Goal: Transaction & Acquisition: Subscribe to service/newsletter

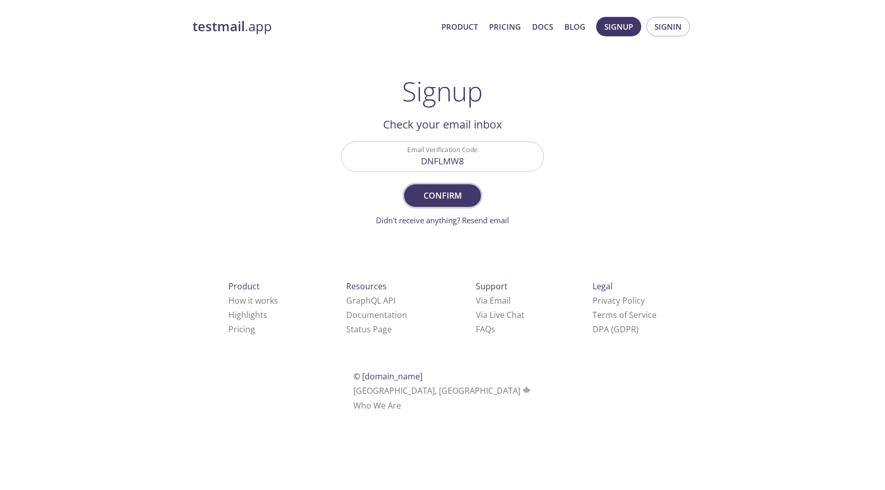
click at [453, 203] on button "Confirm" at bounding box center [442, 195] width 77 height 23
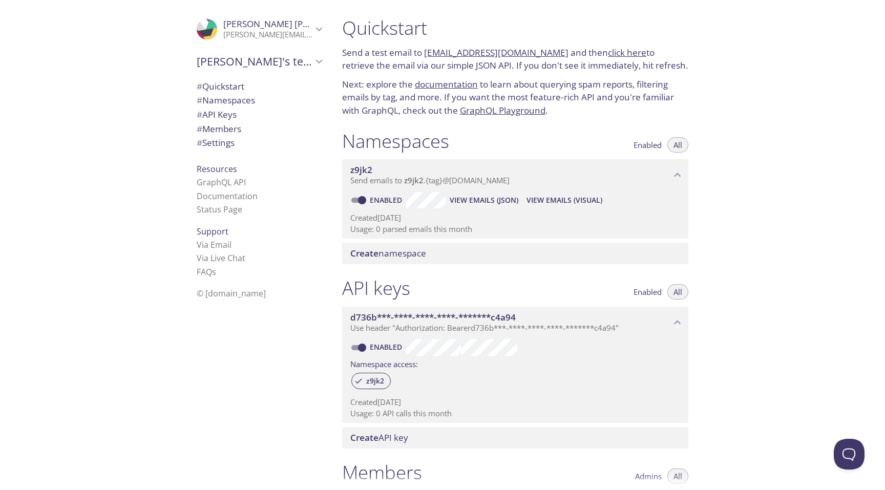
click at [234, 86] on span "# Quickstart" at bounding box center [221, 86] width 48 height 12
click at [222, 142] on span "# Settings" at bounding box center [216, 143] width 38 height 12
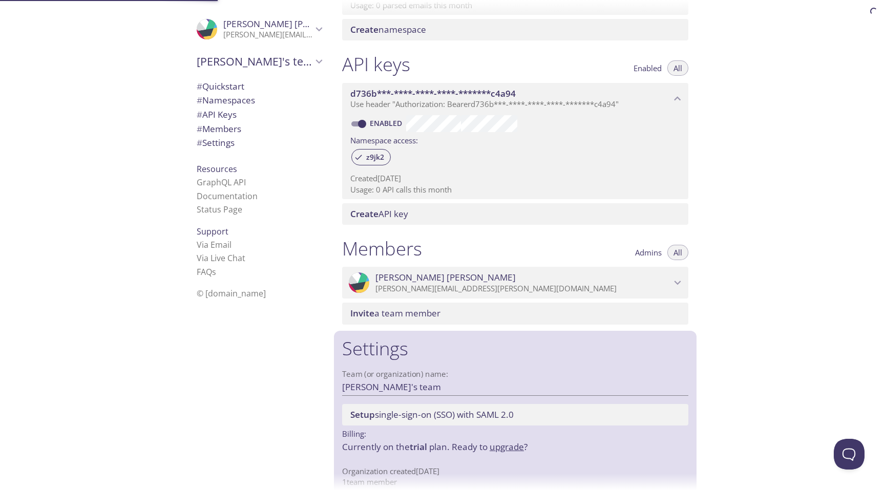
scroll to position [238, 0]
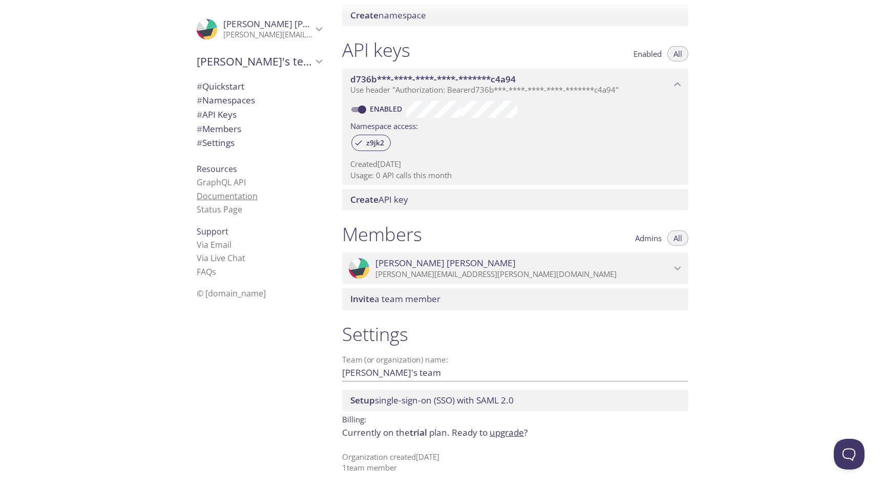
click at [221, 195] on link "Documentation" at bounding box center [227, 195] width 61 height 11
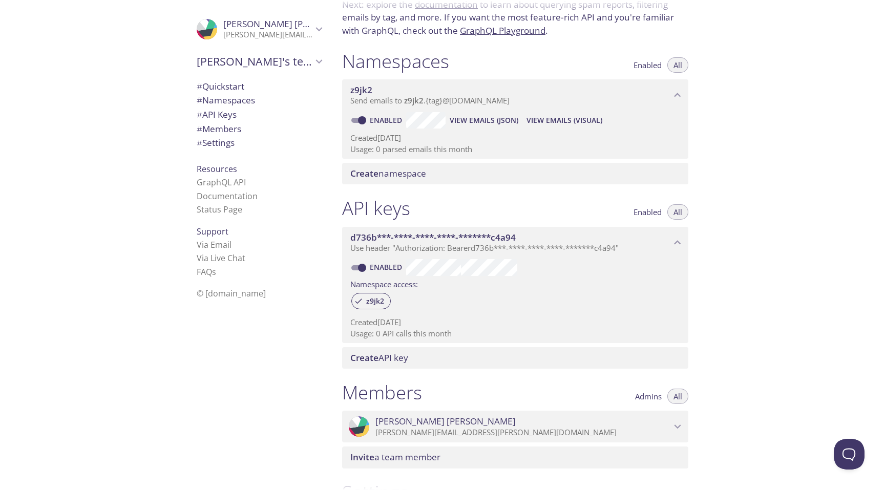
scroll to position [0, 0]
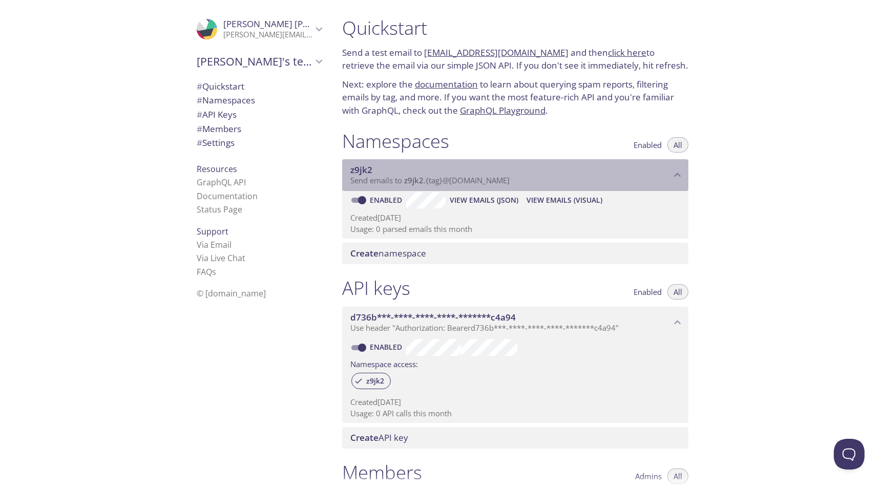
drag, startPoint x: 531, startPoint y: 180, endPoint x: 446, endPoint y: 183, distance: 84.5
click at [446, 183] on p "Send emails to z9jk2 . {tag} @[DOMAIN_NAME]" at bounding box center [510, 181] width 321 height 10
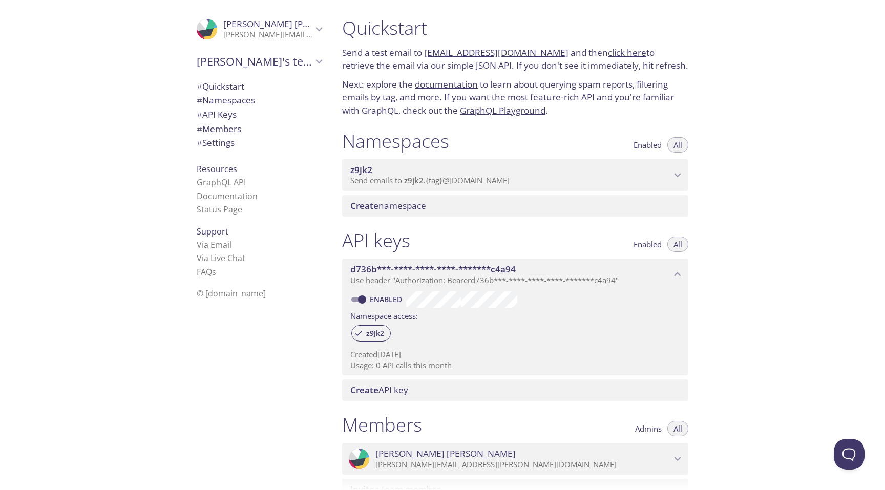
click at [519, 167] on span "z9jk2" at bounding box center [510, 169] width 321 height 11
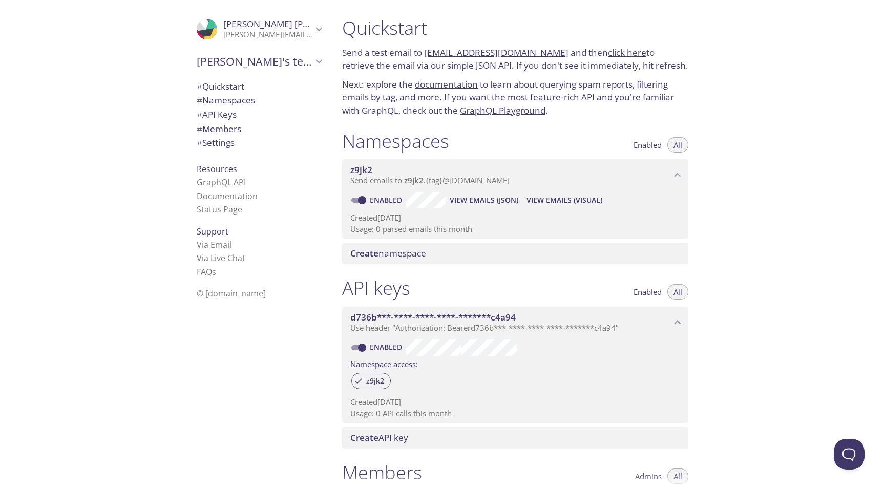
click at [416, 253] on span "Create namespace" at bounding box center [388, 253] width 76 height 12
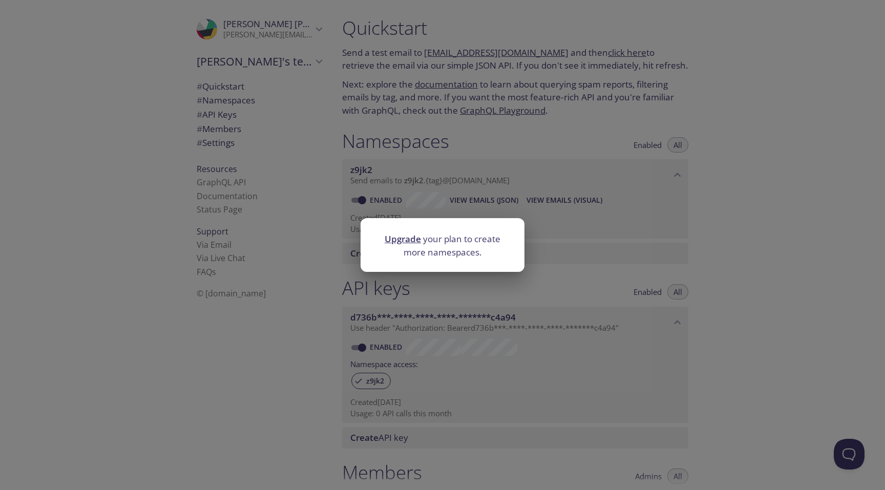
click at [584, 228] on div "Upgrade your plan to create more namespaces." at bounding box center [442, 245] width 885 height 490
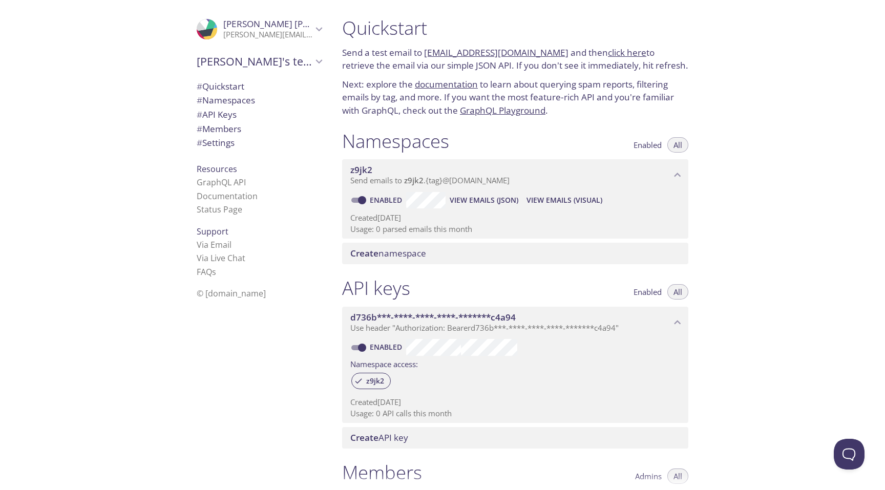
click at [366, 167] on span "z9jk2" at bounding box center [361, 170] width 22 height 12
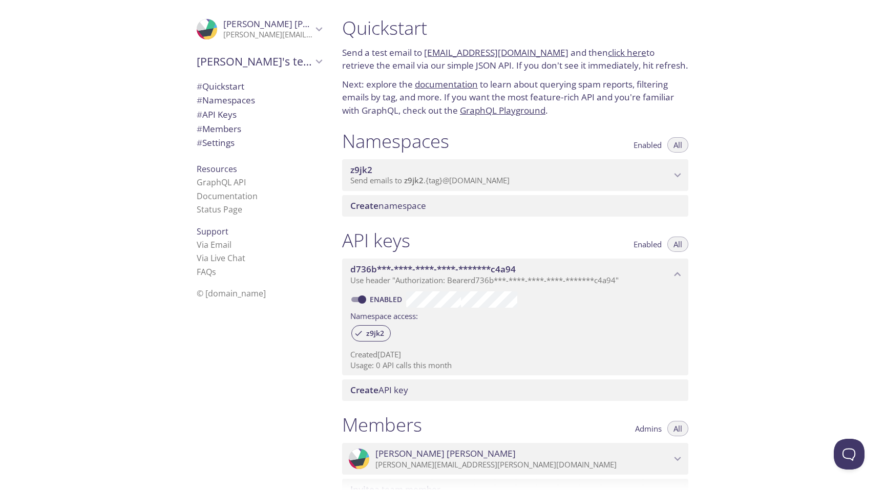
click at [366, 167] on span "z9jk2" at bounding box center [361, 170] width 22 height 12
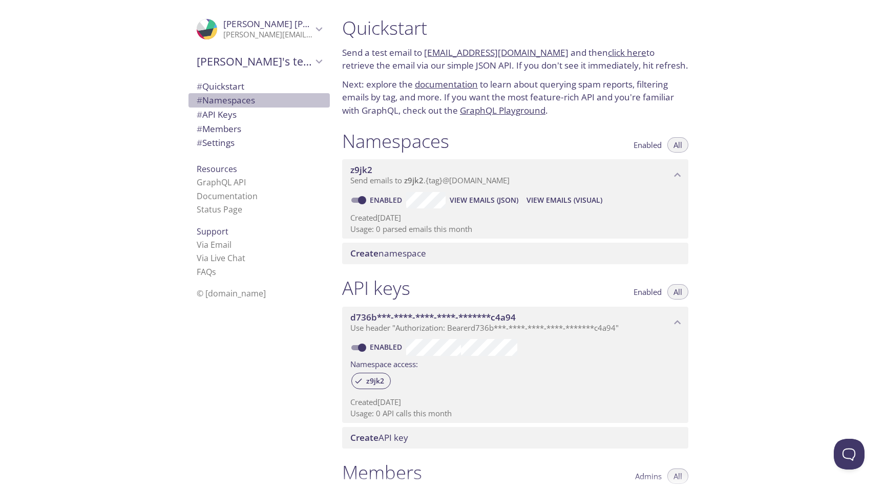
click at [244, 103] on span "# Namespaces" at bounding box center [226, 100] width 58 height 12
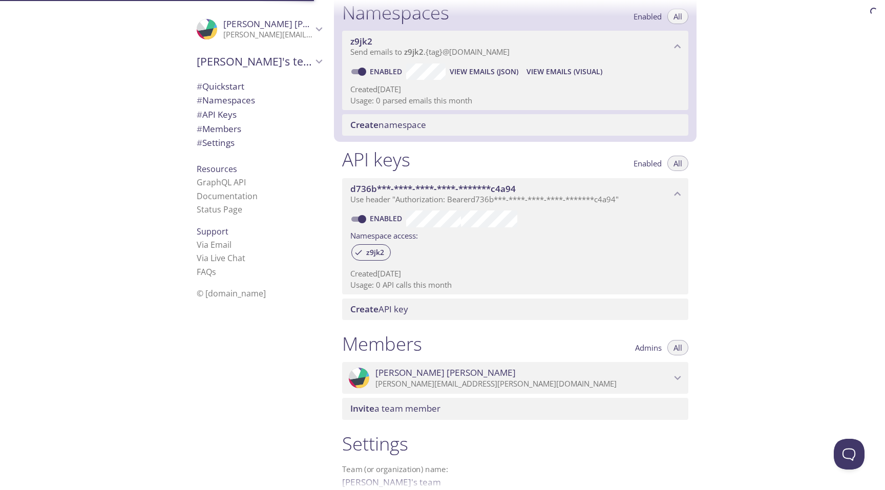
scroll to position [130, 0]
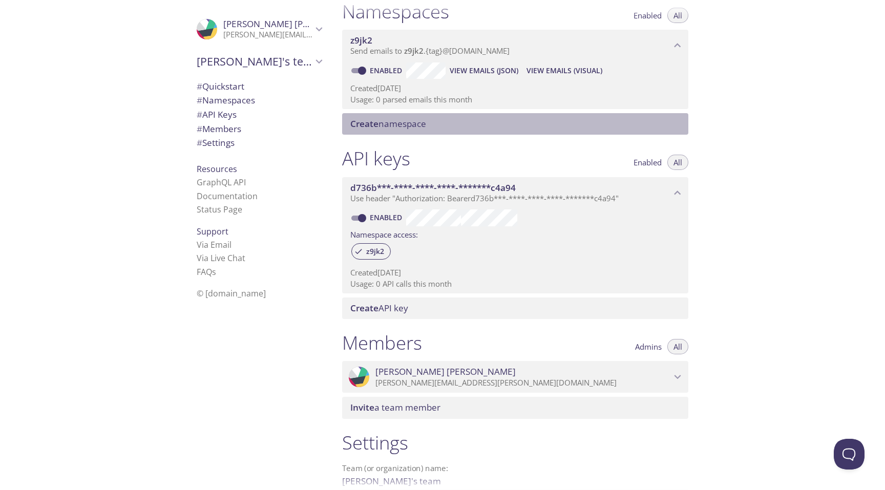
click at [399, 125] on span "Create namespace" at bounding box center [388, 124] width 76 height 12
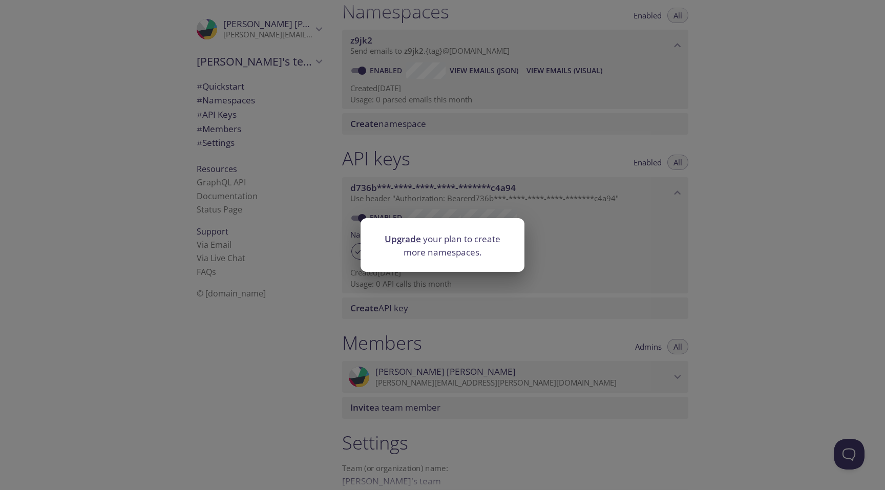
click at [440, 125] on div "Upgrade your plan to create more namespaces." at bounding box center [442, 245] width 885 height 490
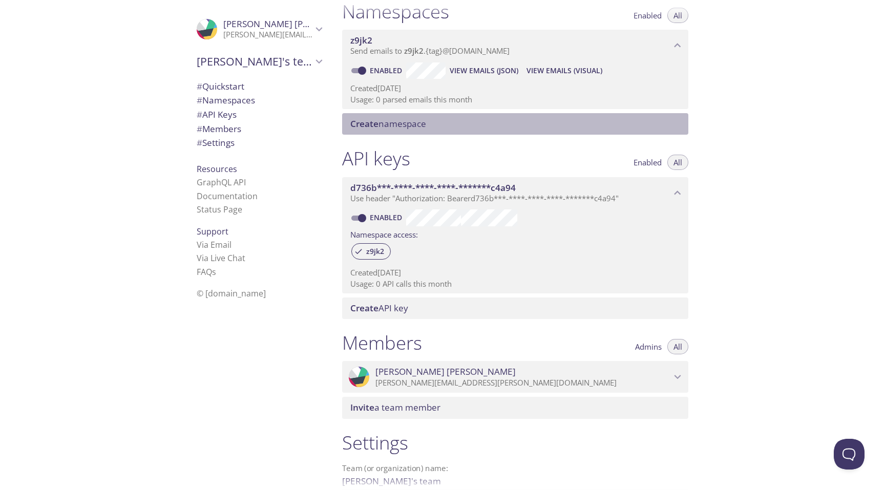
click at [379, 126] on span "Create namespace" at bounding box center [388, 124] width 76 height 12
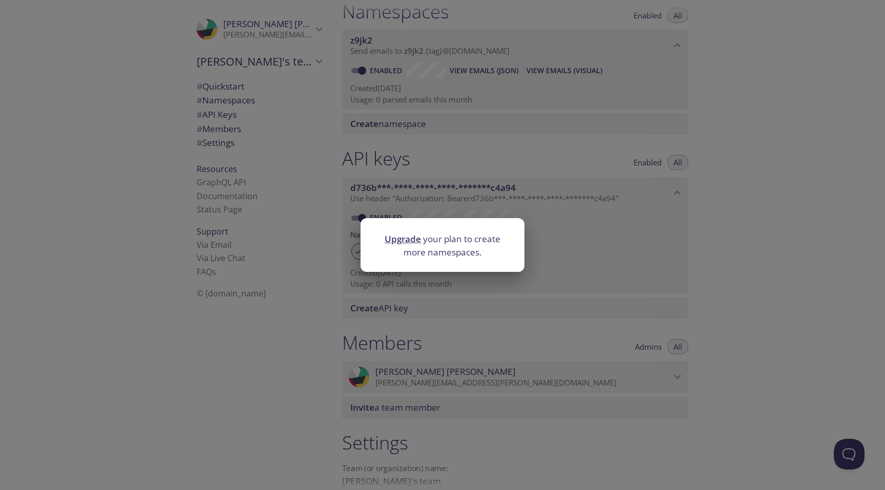
click at [396, 231] on div at bounding box center [442, 225] width 164 height 14
click at [397, 242] on link "Upgrade" at bounding box center [403, 239] width 36 height 12
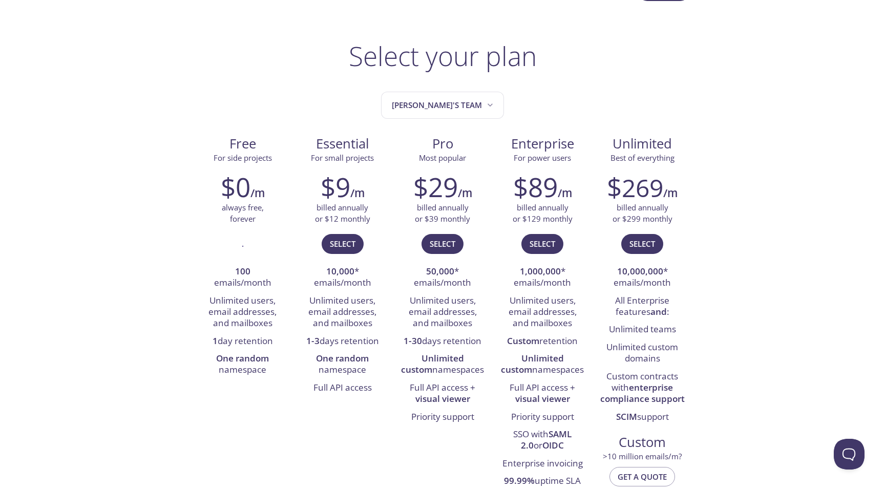
scroll to position [51, 0]
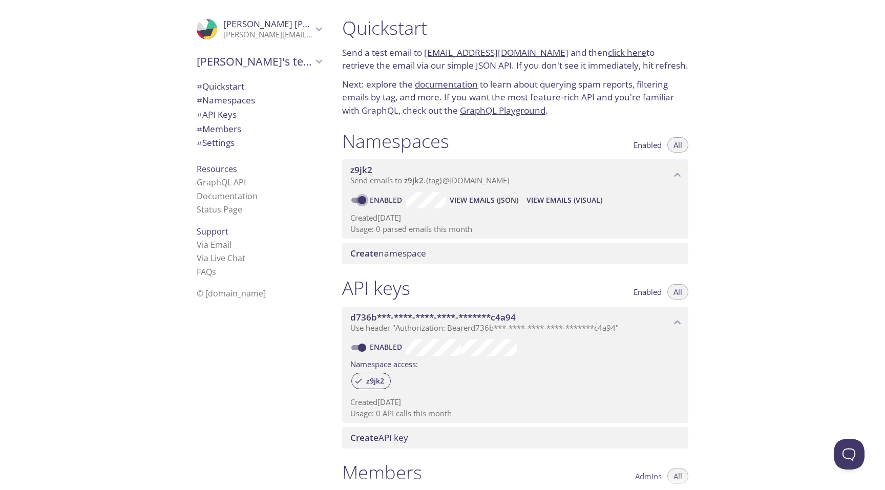
click at [361, 200] on input "Enabled" at bounding box center [362, 200] width 37 height 12
checkbox input "false"
click at [445, 256] on span "Create namespace" at bounding box center [517, 253] width 334 height 11
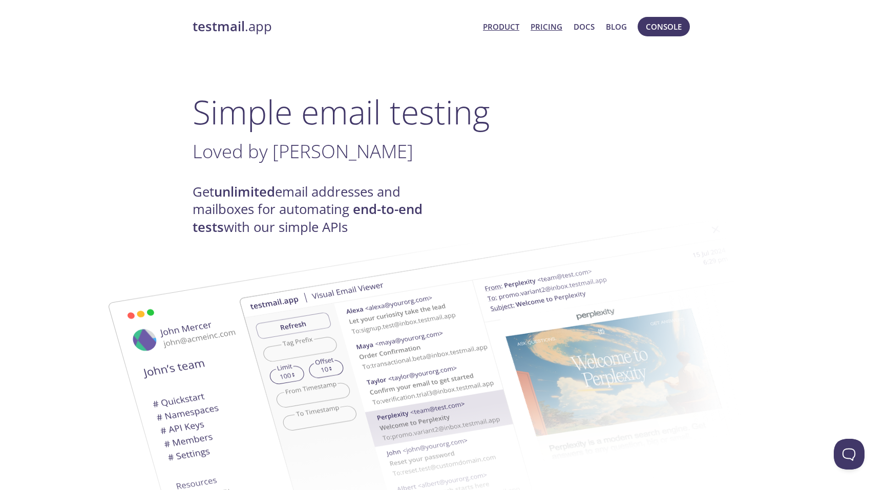
click at [543, 23] on link "Pricing" at bounding box center [546, 26] width 32 height 13
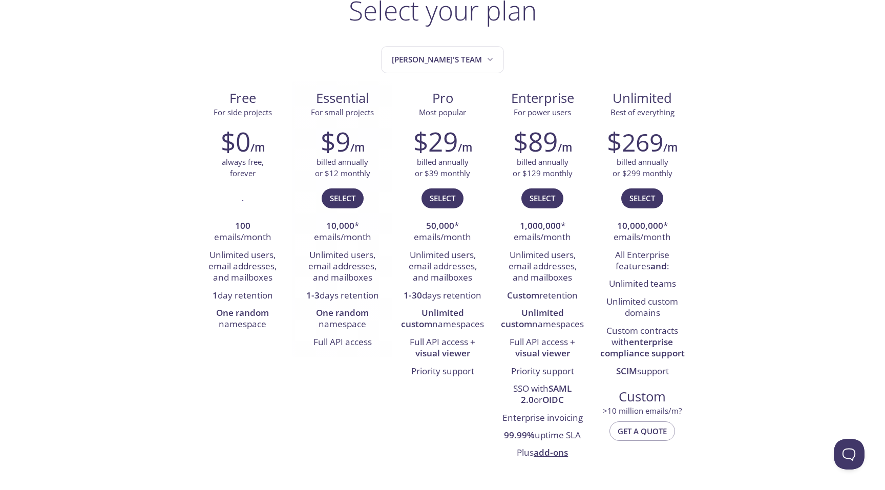
scroll to position [115, 0]
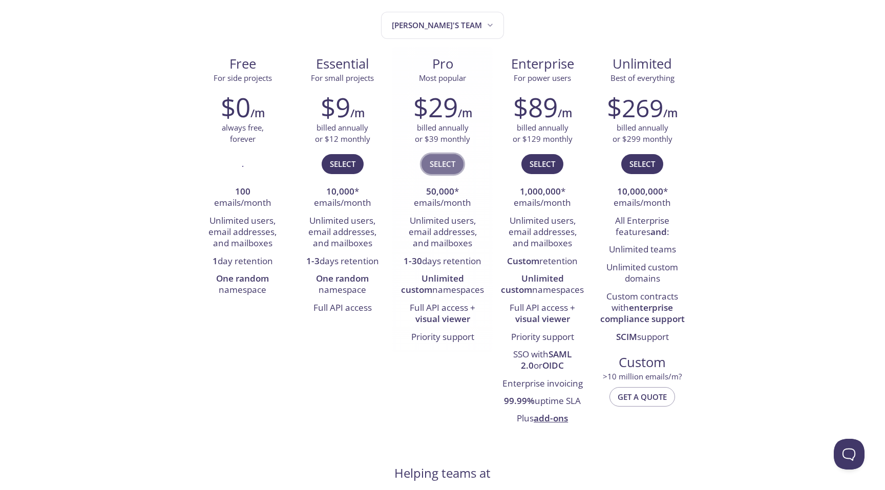
click at [443, 172] on button "Select" at bounding box center [442, 163] width 42 height 19
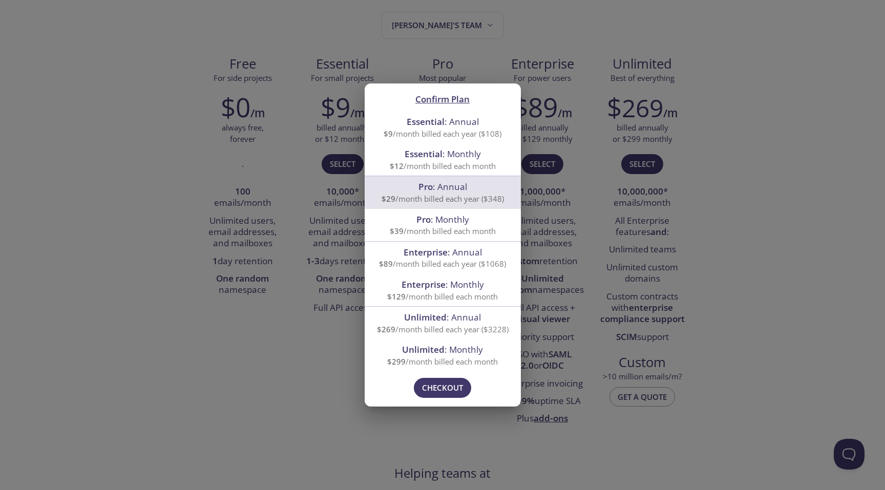
click at [483, 226] on span "$39 /month billed each month" at bounding box center [443, 231] width 106 height 10
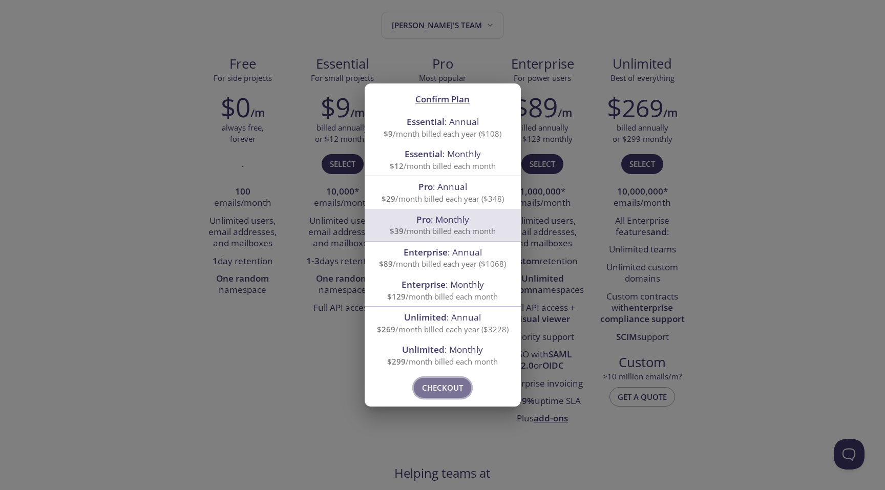
click at [449, 391] on span "Checkout" at bounding box center [442, 387] width 41 height 13
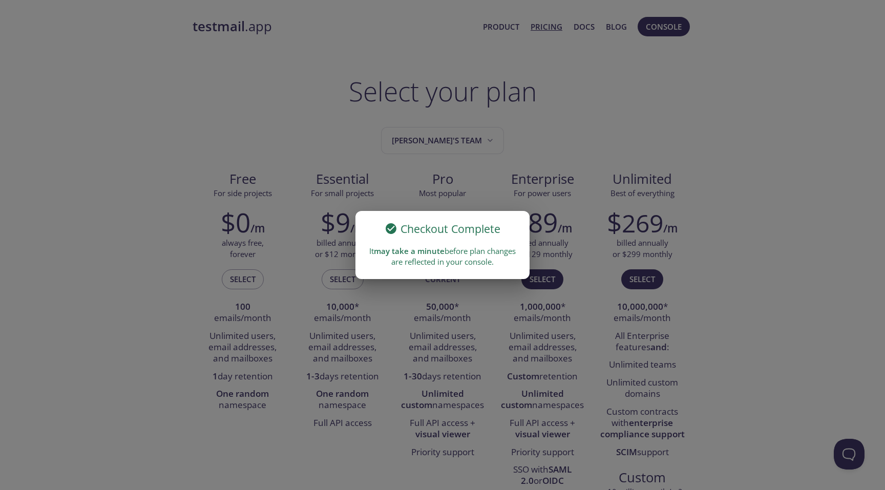
click at [749, 93] on div "Checkout Complete It may take a minute before plan changes are reflected in you…" at bounding box center [442, 245] width 885 height 490
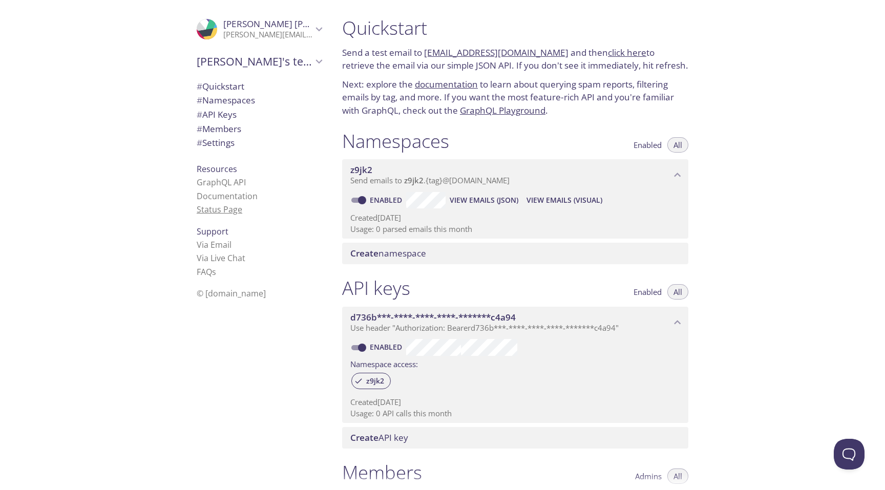
click at [234, 212] on link "Status Page" at bounding box center [220, 209] width 46 height 11
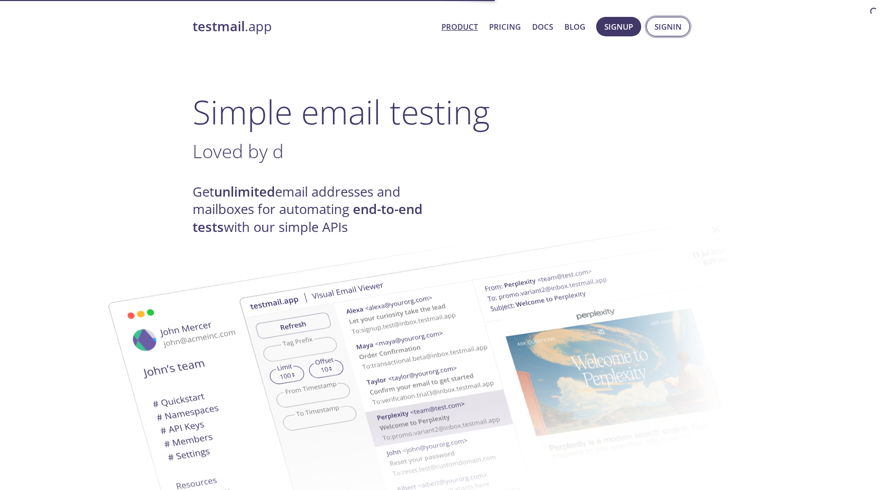
click at [666, 25] on span "Signin" at bounding box center [667, 26] width 27 height 13
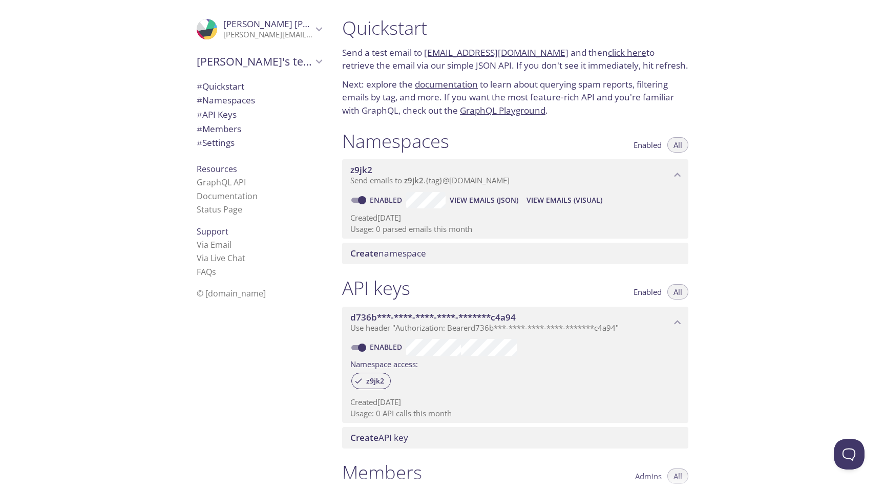
click at [322, 61] on icon "Carlos's team" at bounding box center [318, 61] width 13 height 13
click at [490, 110] on link "GraphQL Playground" at bounding box center [503, 110] width 86 height 12
click at [559, 196] on span "View Emails (Visual)" at bounding box center [564, 200] width 76 height 12
click at [424, 255] on span "Create namespace" at bounding box center [388, 253] width 76 height 12
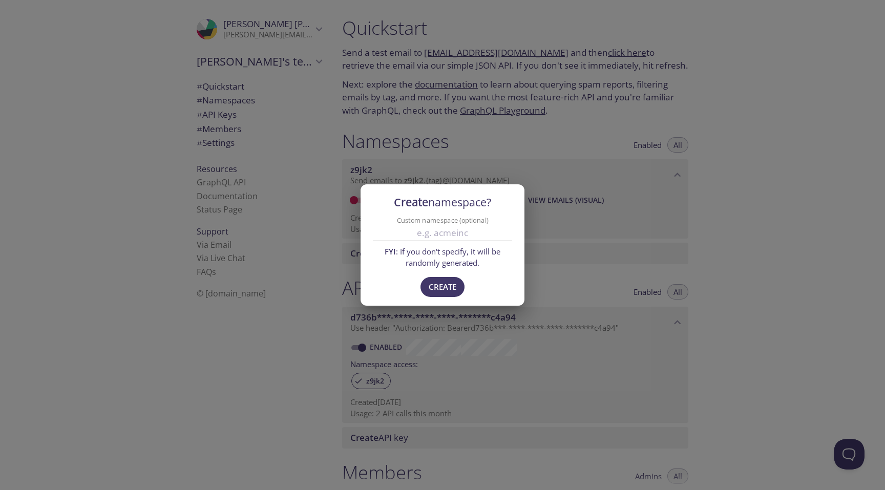
click at [442, 231] on input "Custom namespace (optional)" at bounding box center [442, 232] width 139 height 17
click at [445, 283] on span "Create" at bounding box center [443, 286] width 28 height 13
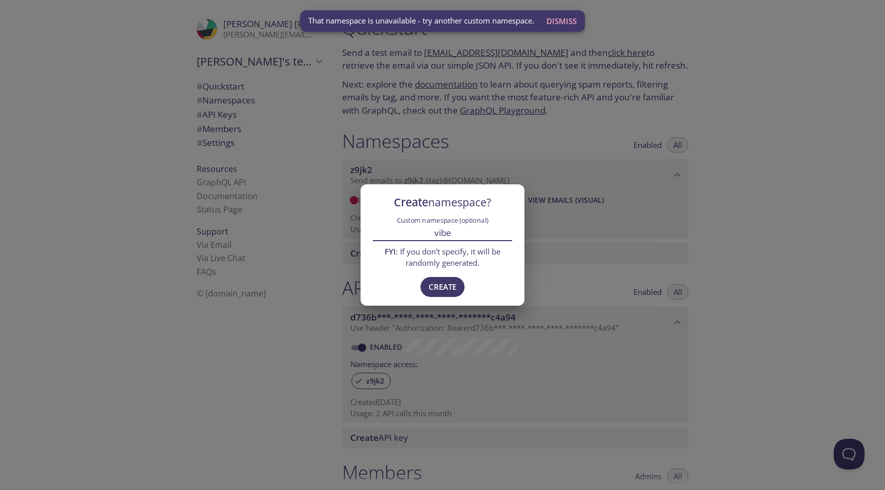
click at [452, 237] on input "vibe" at bounding box center [442, 232] width 139 height 17
click at [433, 232] on input "vibe" at bounding box center [442, 232] width 139 height 17
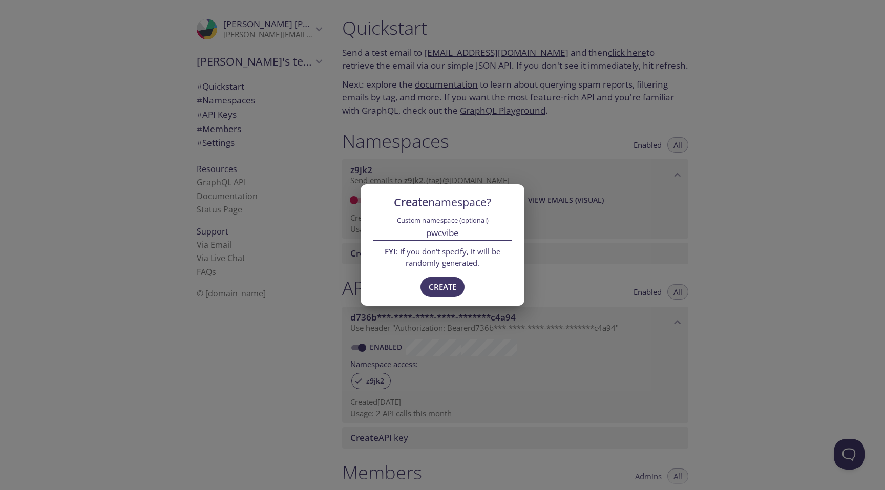
type input "pwcvibe"
drag, startPoint x: 469, startPoint y: 237, endPoint x: 416, endPoint y: 233, distance: 53.9
click at [416, 233] on input "pwcvibe" at bounding box center [442, 232] width 139 height 17
click at [475, 233] on input "pwcvibe" at bounding box center [442, 232] width 139 height 17
click at [602, 227] on div "Create namespace? Custom namespace (optional) FYI : If you don't specify, it wi…" at bounding box center [442, 245] width 885 height 490
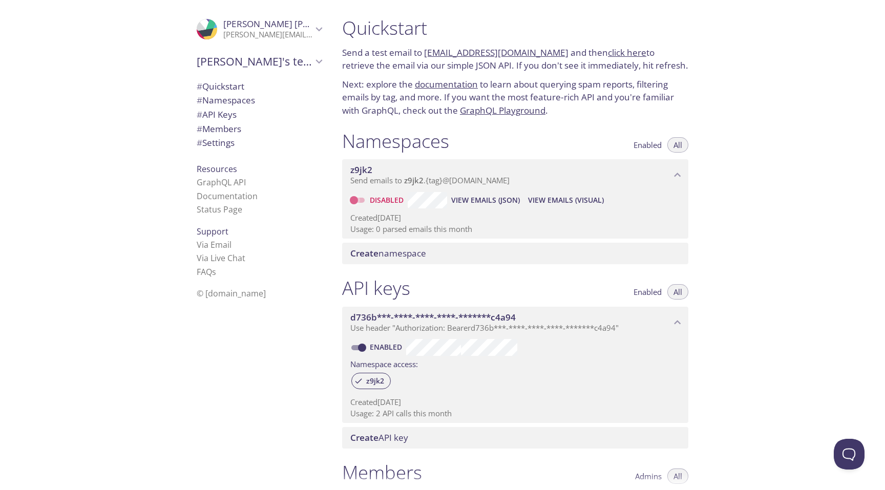
click at [366, 203] on input "Disabled" at bounding box center [353, 200] width 37 height 12
checkbox input "true"
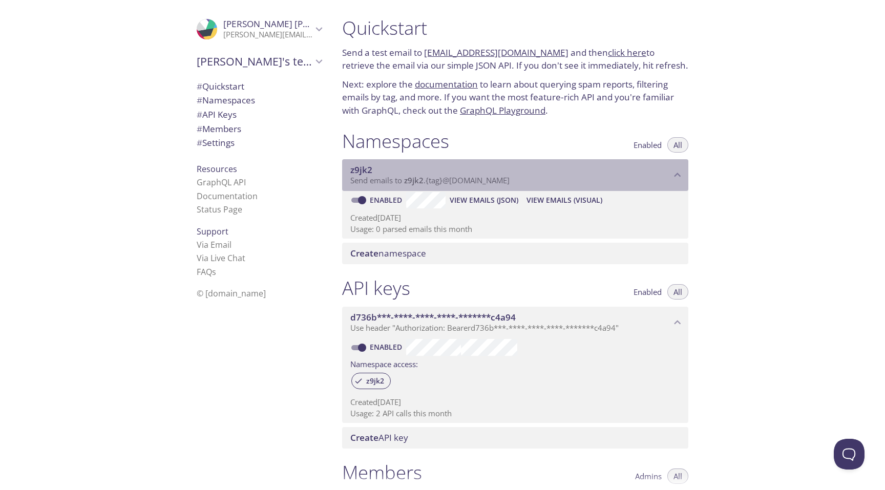
drag, startPoint x: 523, startPoint y: 181, endPoint x: 428, endPoint y: 180, distance: 95.2
click at [428, 180] on p "Send emails to z9jk2 . {tag} @[DOMAIN_NAME]" at bounding box center [510, 181] width 321 height 10
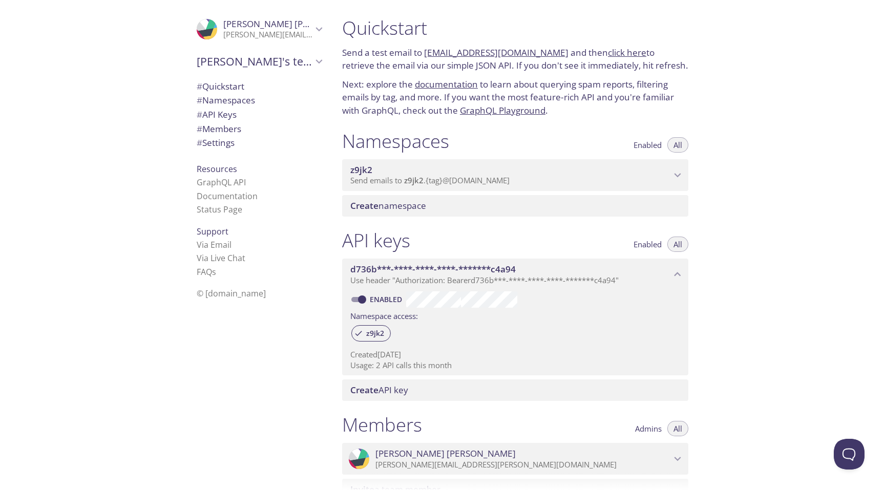
click at [428, 180] on span "Send emails to z9jk2 . {tag} @[DOMAIN_NAME]" at bounding box center [429, 180] width 159 height 10
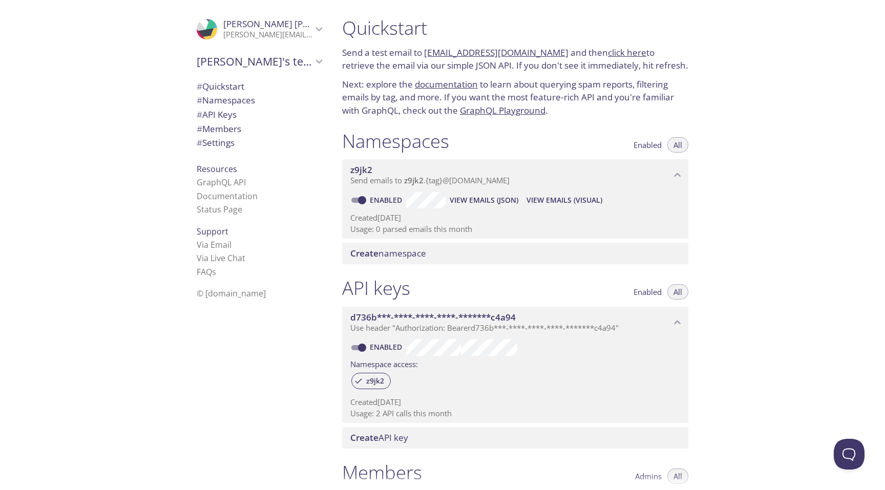
drag, startPoint x: 548, startPoint y: 53, endPoint x: 425, endPoint y: 50, distance: 122.9
click at [425, 50] on p "Send a test email to [EMAIL_ADDRESS][DOMAIN_NAME] and then click here to retrie…" at bounding box center [515, 59] width 346 height 26
copy link "[EMAIL_ADDRESS][DOMAIN_NAME]"
click at [551, 45] on div "Quickstart Send a test email to [EMAIL_ADDRESS][DOMAIN_NAME] and then click her…" at bounding box center [515, 66] width 362 height 113
click at [614, 53] on link "click here" at bounding box center [627, 53] width 38 height 12
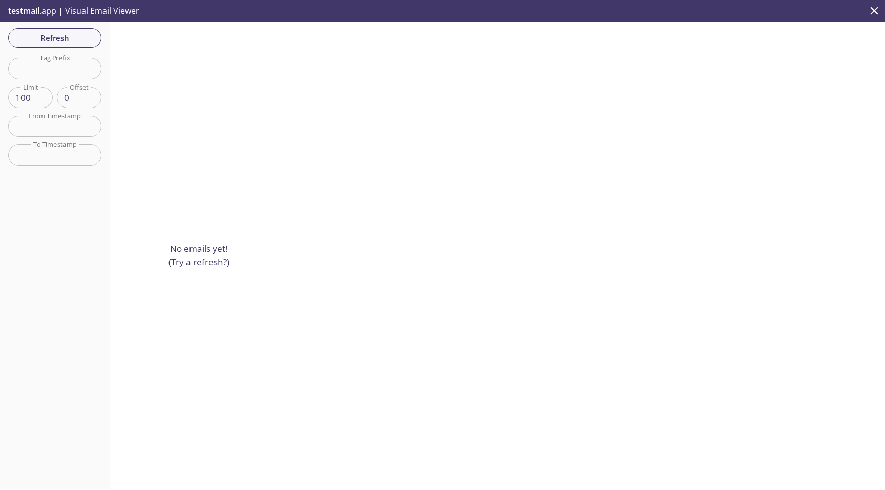
click at [216, 265] on p "No emails yet! (Try a refresh?)" at bounding box center [198, 255] width 61 height 26
